Goal: Find specific page/section: Find specific page/section

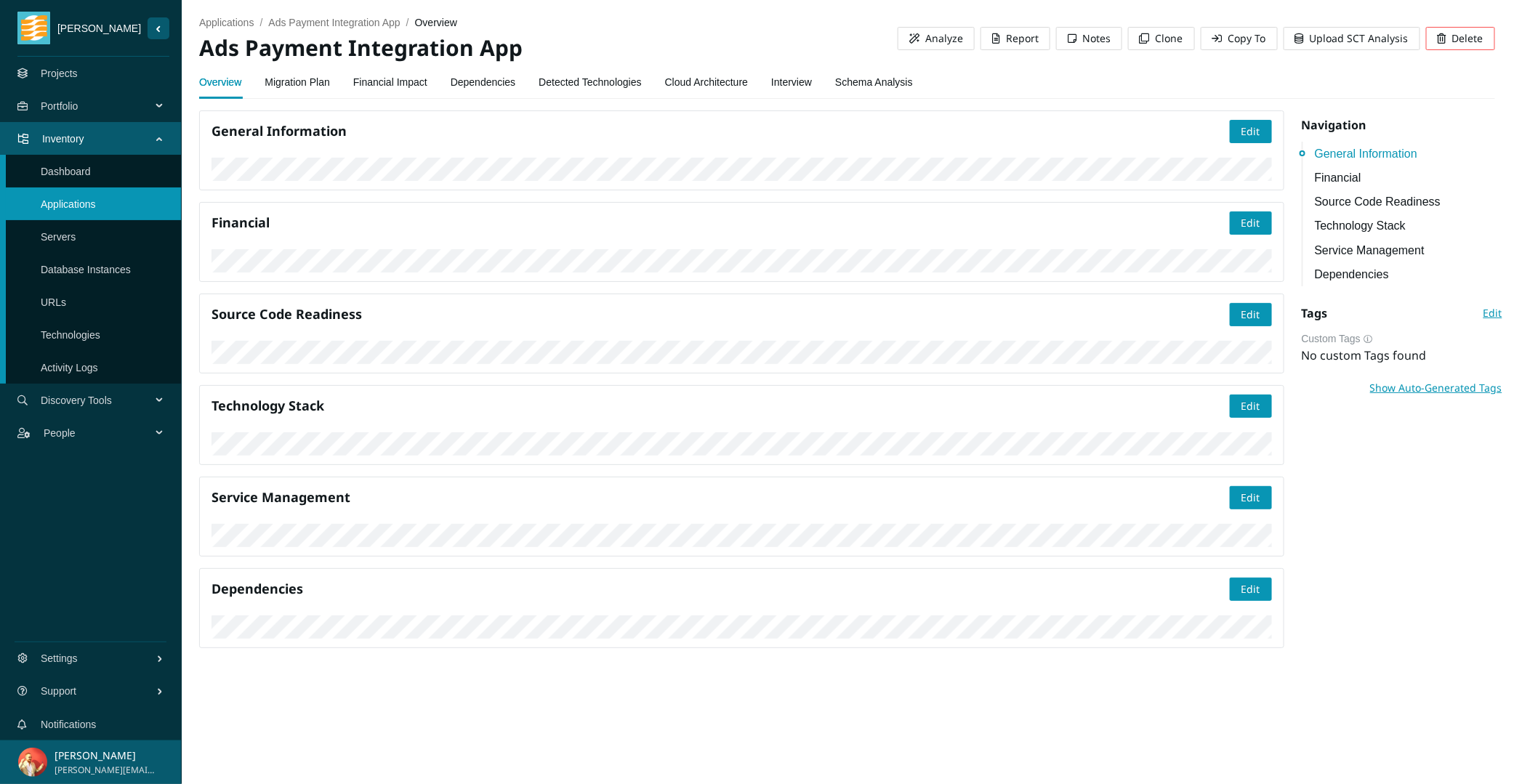
scroll to position [186, 0]
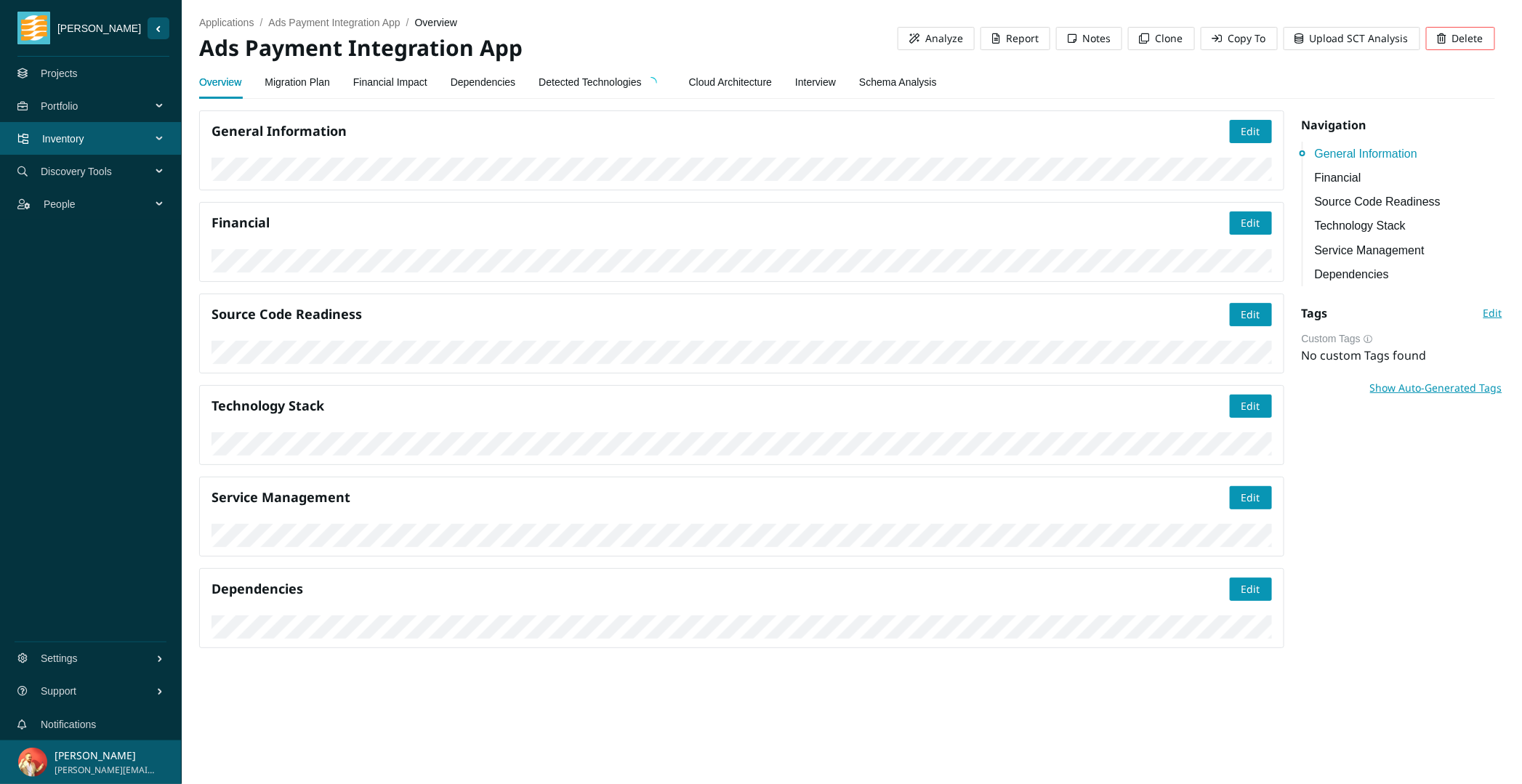
scroll to position [312, 0]
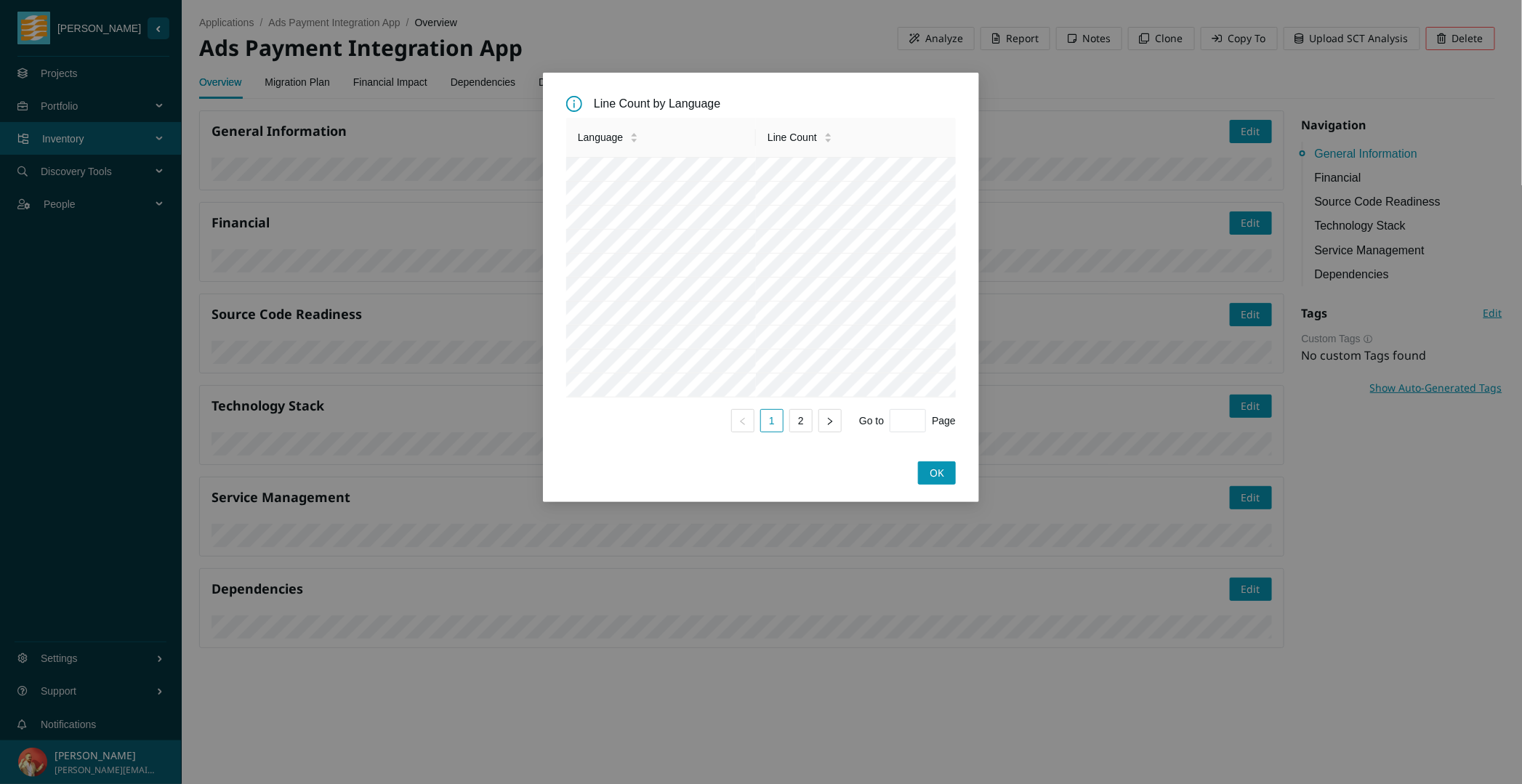
click at [1076, 471] on div "Line Count by Language Language Line Count 1 2 Go to Page OK" at bounding box center [761, 392] width 1522 height 784
click at [792, 432] on link "2" at bounding box center [800, 421] width 22 height 22
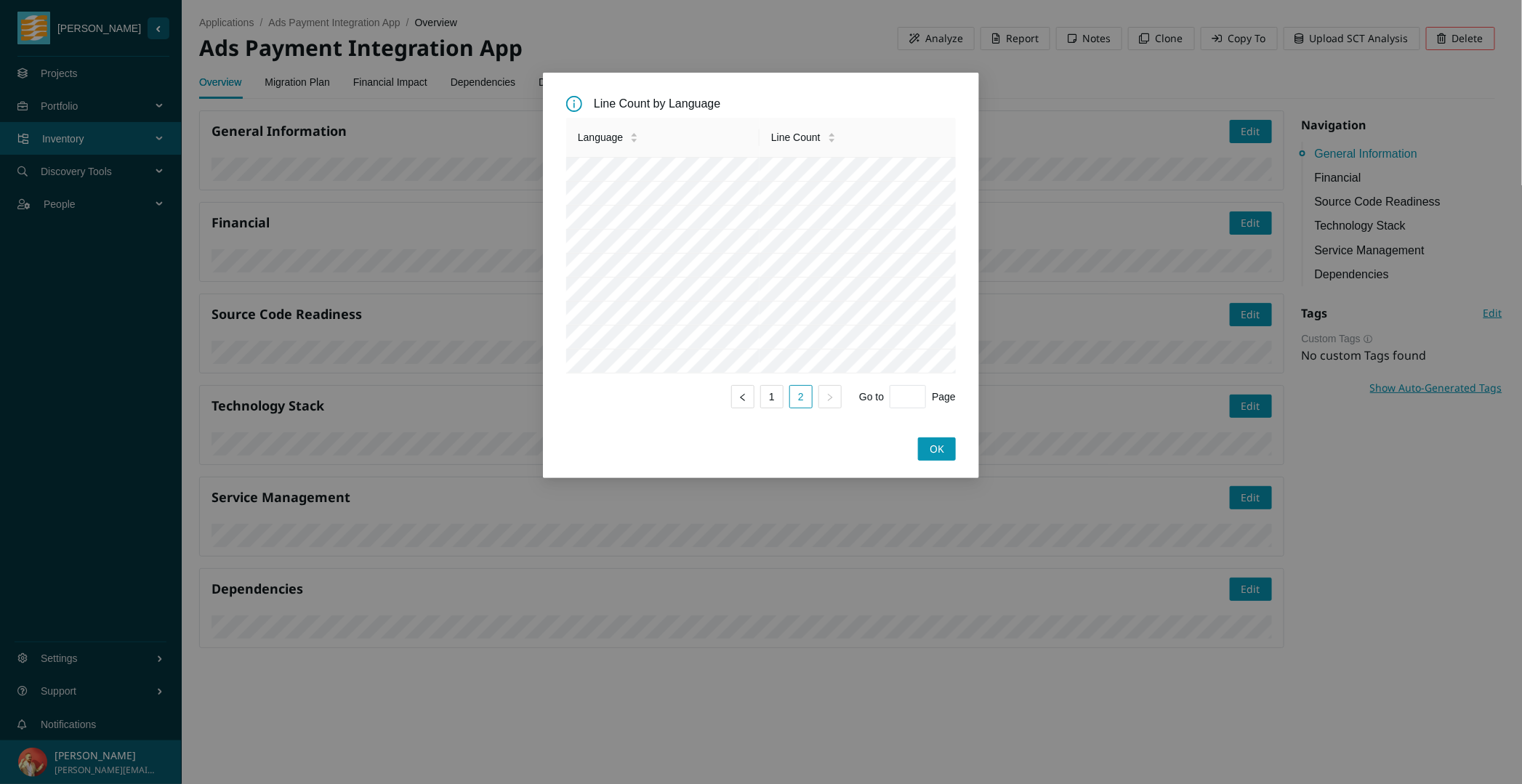
click at [773, 420] on div "Language Line Count 1 2 Go to Page" at bounding box center [761, 269] width 389 height 302
click at [774, 408] on link "1" at bounding box center [771, 396] width 22 height 22
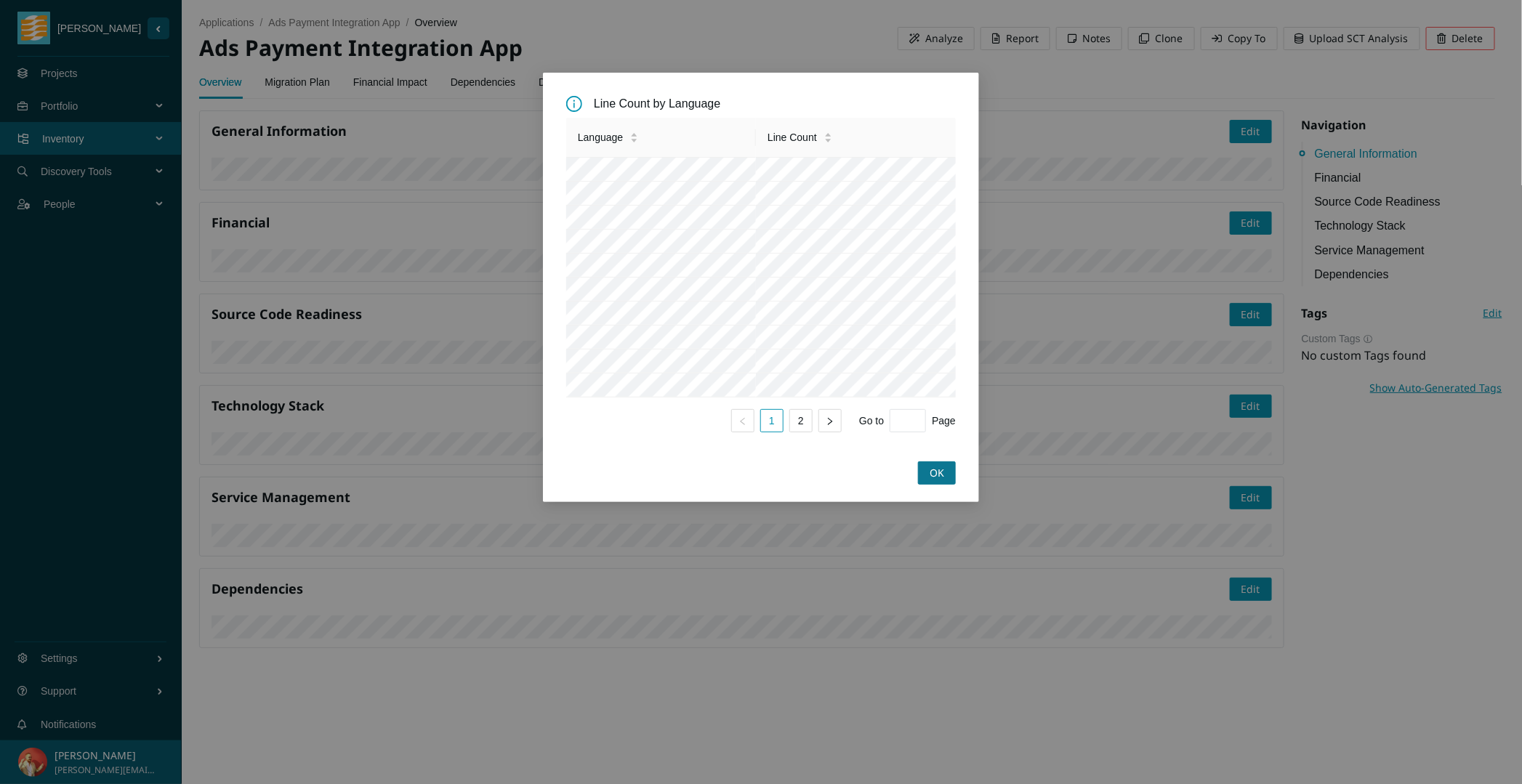
click at [928, 485] on button "OK" at bounding box center [936, 473] width 38 height 23
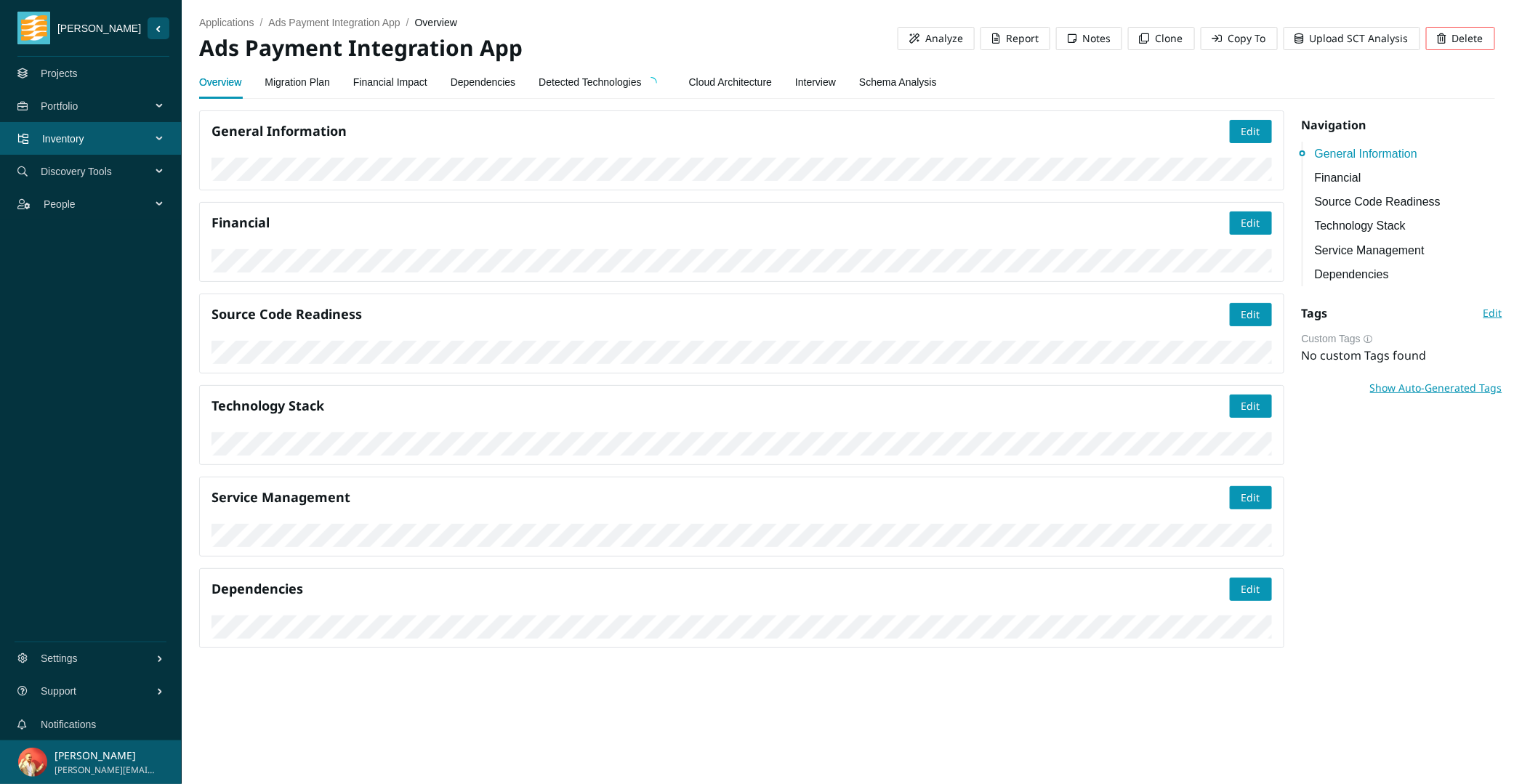
click at [623, 72] on link "Detected Technologies" at bounding box center [601, 82] width 126 height 29
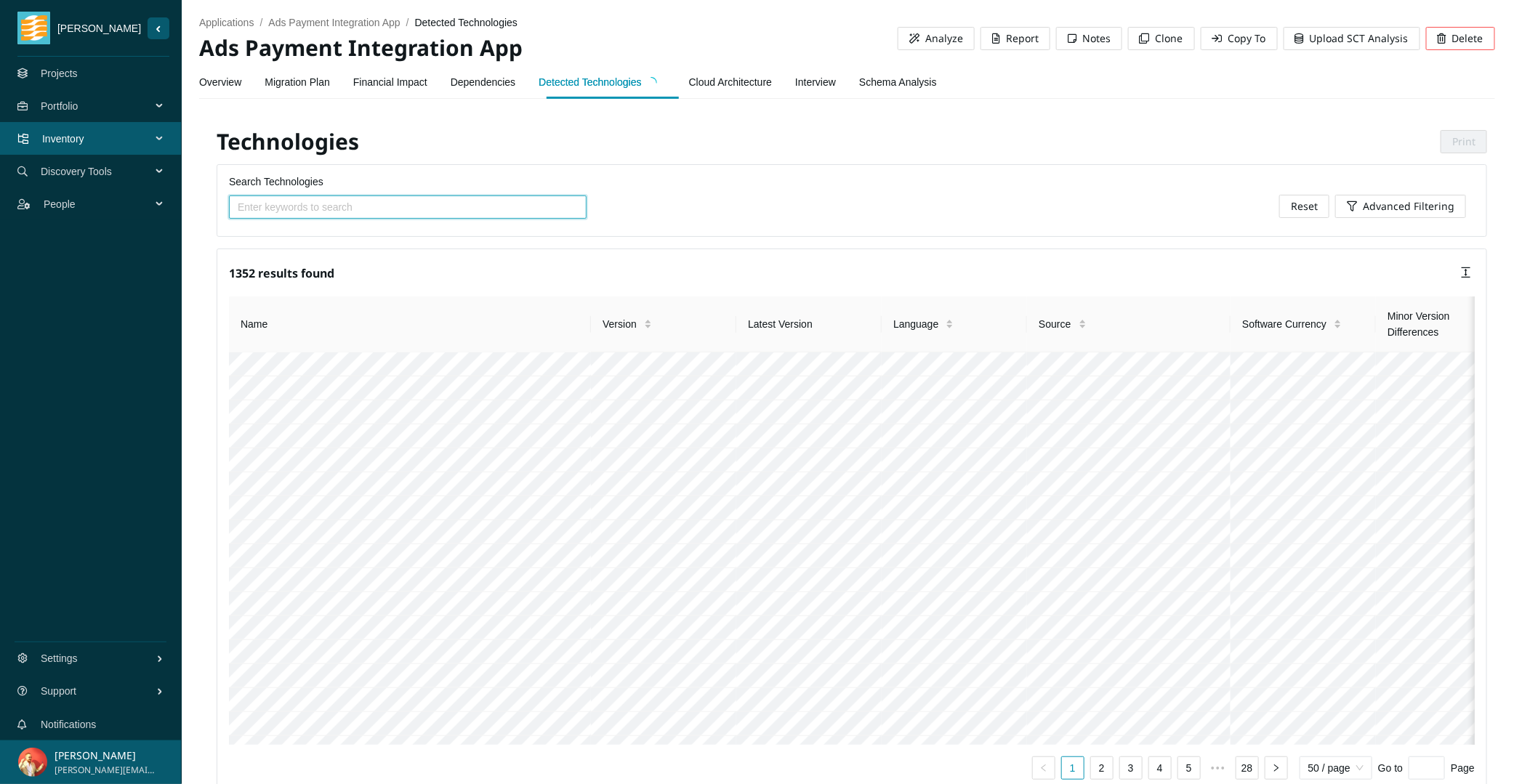
click at [232, 82] on link "Overview" at bounding box center [220, 82] width 42 height 29
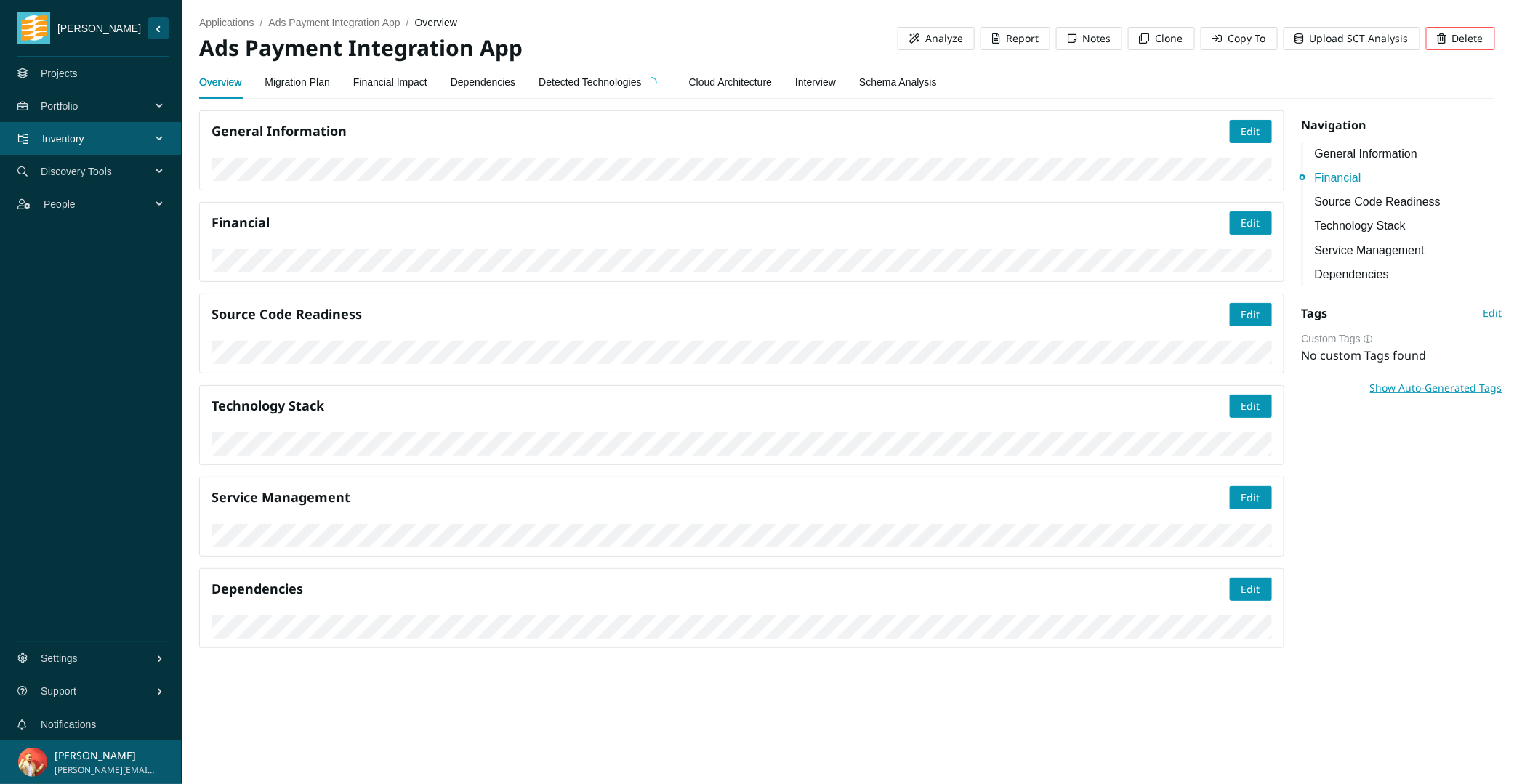
scroll to position [465, 0]
